Goal: Information Seeking & Learning: Compare options

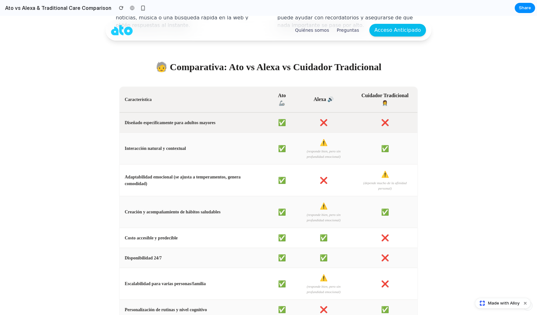
scroll to position [896, 0]
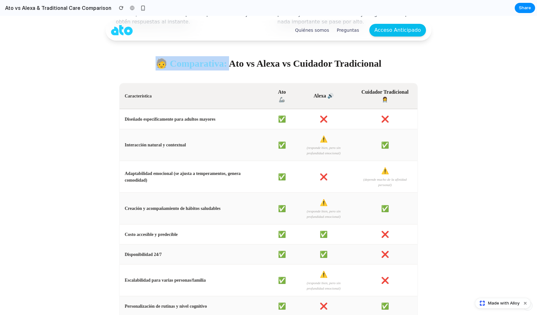
drag, startPoint x: 155, startPoint y: 64, endPoint x: 223, endPoint y: 64, distance: 68.1
click at [223, 64] on h2 "🧓 Comparativa: Ato vs Alexa vs Cuidador Tradicional" at bounding box center [269, 63] width 298 height 14
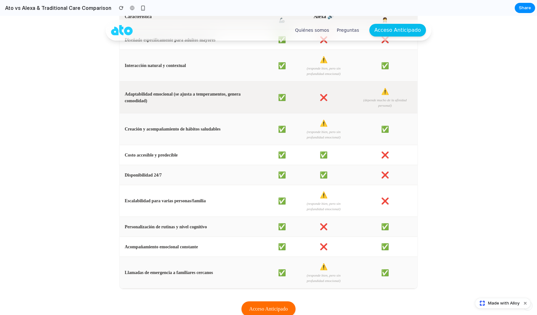
scroll to position [978, 0]
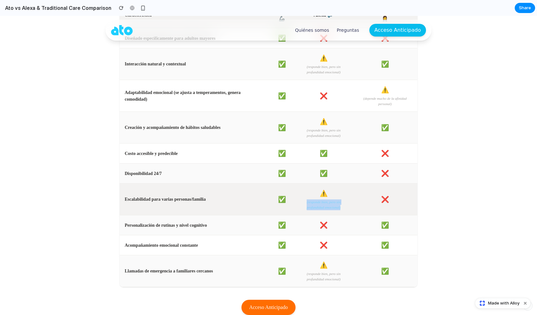
drag, startPoint x: 301, startPoint y: 199, endPoint x: 314, endPoint y: 213, distance: 18.9
click at [314, 213] on td "⚠️ ( responde bien, pero sin profundidad emocional )" at bounding box center [323, 200] width 58 height 32
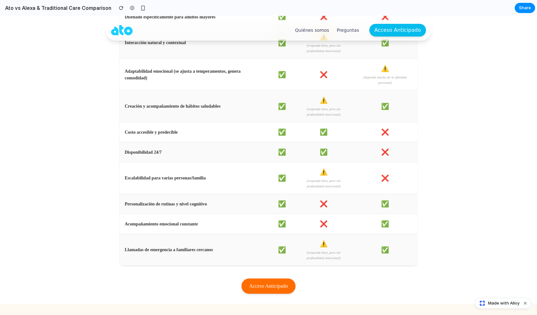
scroll to position [1004, 0]
